Goal: Check status: Check status

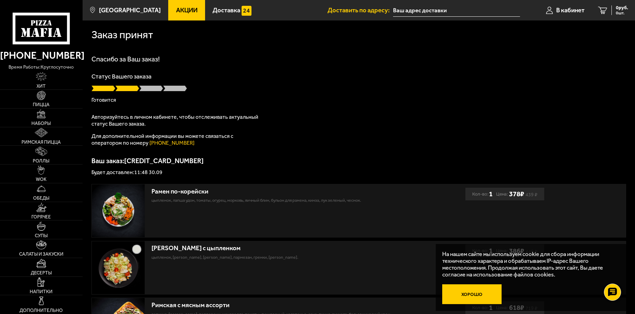
click at [470, 291] on button "Хорошо" at bounding box center [471, 294] width 59 height 20
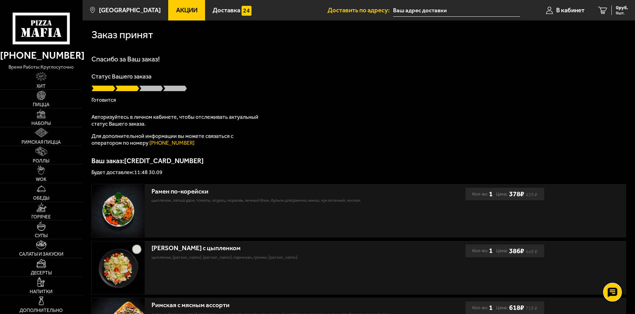
click at [609, 293] on use at bounding box center [612, 292] width 10 height 10
click at [213, 12] on span "Доставка" at bounding box center [227, 10] width 28 height 6
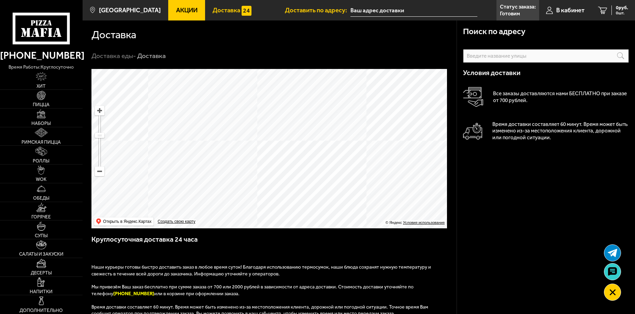
drag, startPoint x: 218, startPoint y: 132, endPoint x: 238, endPoint y: 143, distance: 23.7
click at [238, 143] on ymaps at bounding box center [268, 148] width 355 height 159
drag, startPoint x: 332, startPoint y: 126, endPoint x: 282, endPoint y: 240, distance: 124.7
click at [281, 240] on div "Поиск по адресу Информация по адресу Условия доставки Все заказы доставляются н…" at bounding box center [270, 245] width 374 height 353
drag, startPoint x: 373, startPoint y: 104, endPoint x: 284, endPoint y: 256, distance: 176.3
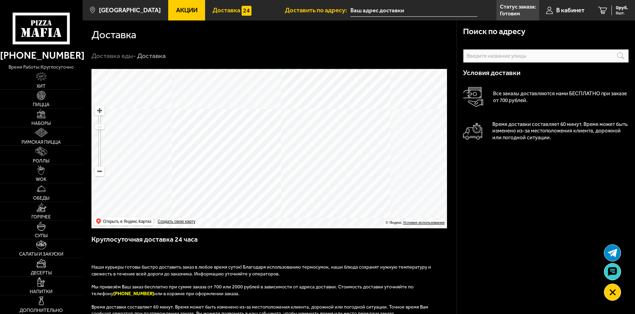
click at [284, 256] on div "Поиск по адресу Информация по адресу Условия доставки Все заказы доставляются н…" at bounding box center [270, 245] width 374 height 353
drag, startPoint x: 296, startPoint y: 184, endPoint x: 362, endPoint y: 53, distance: 146.6
click at [362, 53] on section "Доставка Доставка еды - Доставка Поиск по адресу Информация по адресу Условия д…" at bounding box center [359, 238] width 552 height 436
drag, startPoint x: 287, startPoint y: 187, endPoint x: 351, endPoint y: 98, distance: 110.5
click at [351, 98] on ymaps at bounding box center [268, 148] width 355 height 159
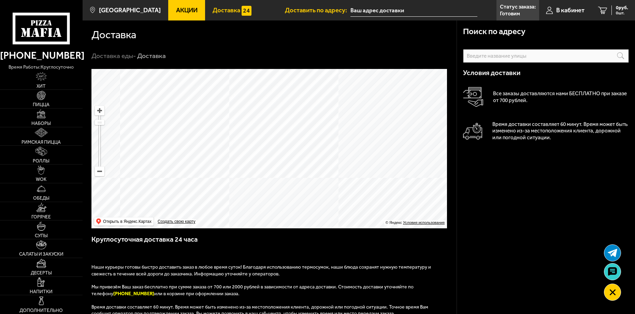
drag, startPoint x: 309, startPoint y: 189, endPoint x: 382, endPoint y: 29, distance: 175.1
click at [382, 29] on section "Доставка Доставка еды - Доставка Поиск по адресу Информация по адресу Условия д…" at bounding box center [359, 238] width 552 height 436
click at [334, 171] on ymaps at bounding box center [268, 148] width 355 height 159
click at [333, 170] on ymaps at bounding box center [268, 148] width 355 height 159
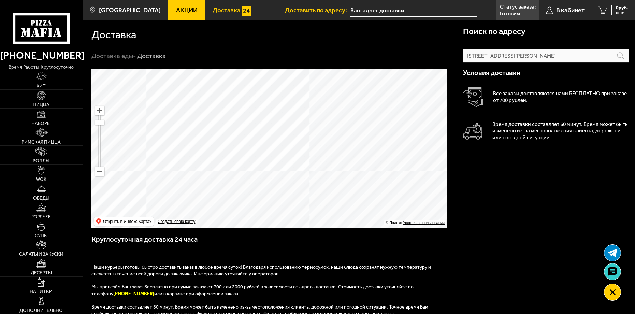
click at [333, 170] on ymaps at bounding box center [268, 148] width 355 height 159
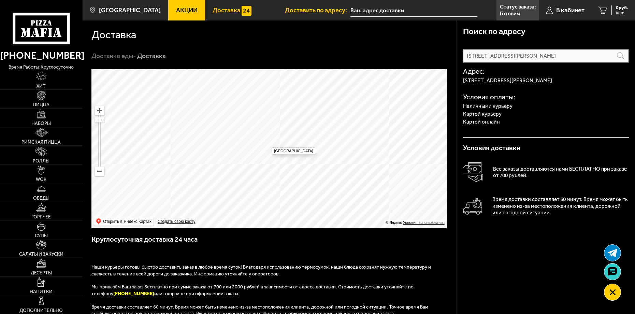
click at [268, 144] on ymaps at bounding box center [268, 148] width 355 height 159
type input "Россия, Санкт-Петербург, проспект Маршала Жукова, 74к2, подъезд 2"
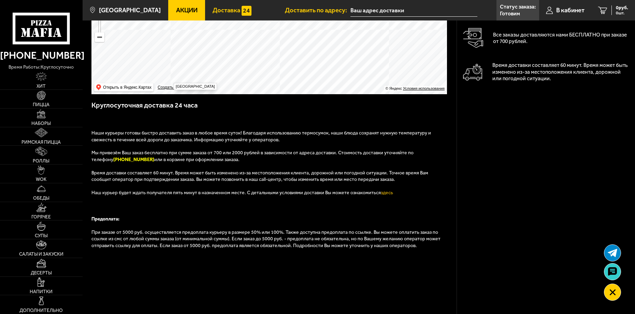
scroll to position [136, 0]
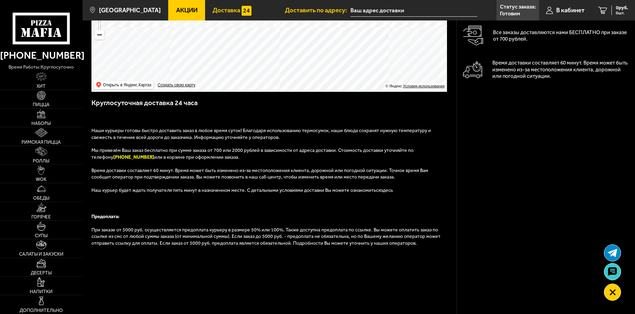
click at [381, 193] on link "здесь" at bounding box center [387, 190] width 12 height 6
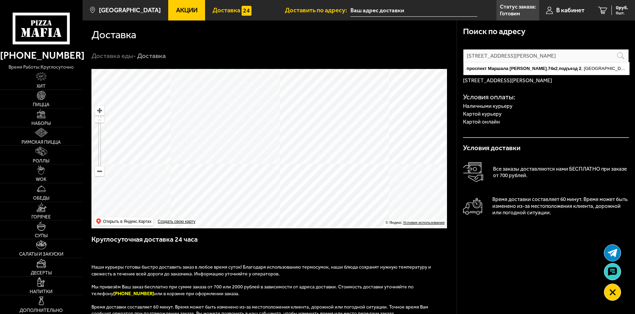
scroll to position [0, 9]
drag, startPoint x: 618, startPoint y: 57, endPoint x: 633, endPoint y: 53, distance: 15.6
click at [633, 53] on div "Поиск по адресу проспект Маршала Жукова , 74к2 , подъезд 2 , Санкт-Петербург Ро…" at bounding box center [545, 260] width 178 height 480
click at [588, 100] on h4 "Условия оплаты:" at bounding box center [546, 96] width 166 height 7
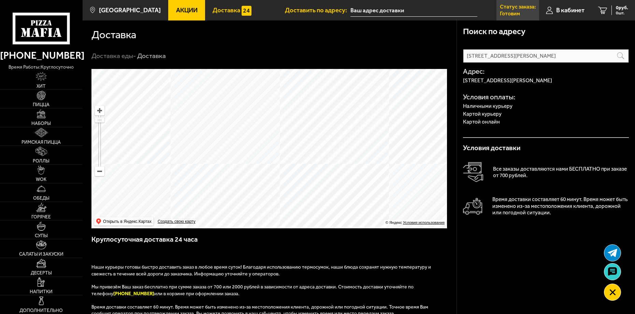
click at [500, 9] on p "Статус заказа:" at bounding box center [518, 6] width 36 height 5
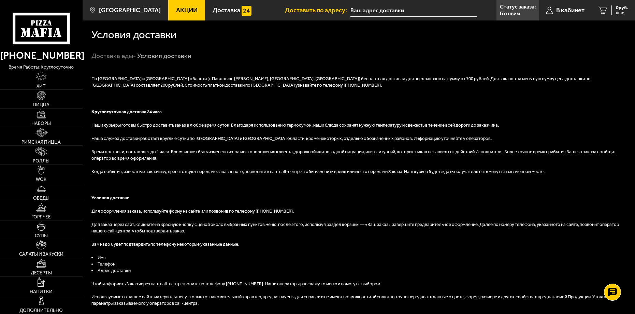
click at [181, 14] on link "Акции" at bounding box center [186, 10] width 37 height 20
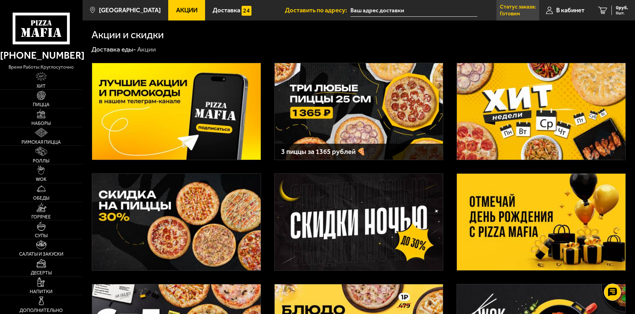
click at [515, 12] on p "Готовим" at bounding box center [510, 13] width 20 height 5
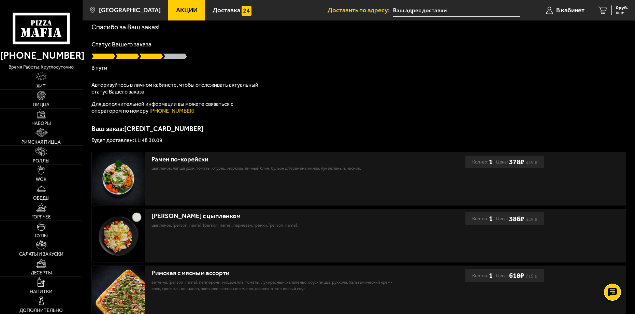
scroll to position [102, 0]
